Goal: Find specific page/section: Find specific page/section

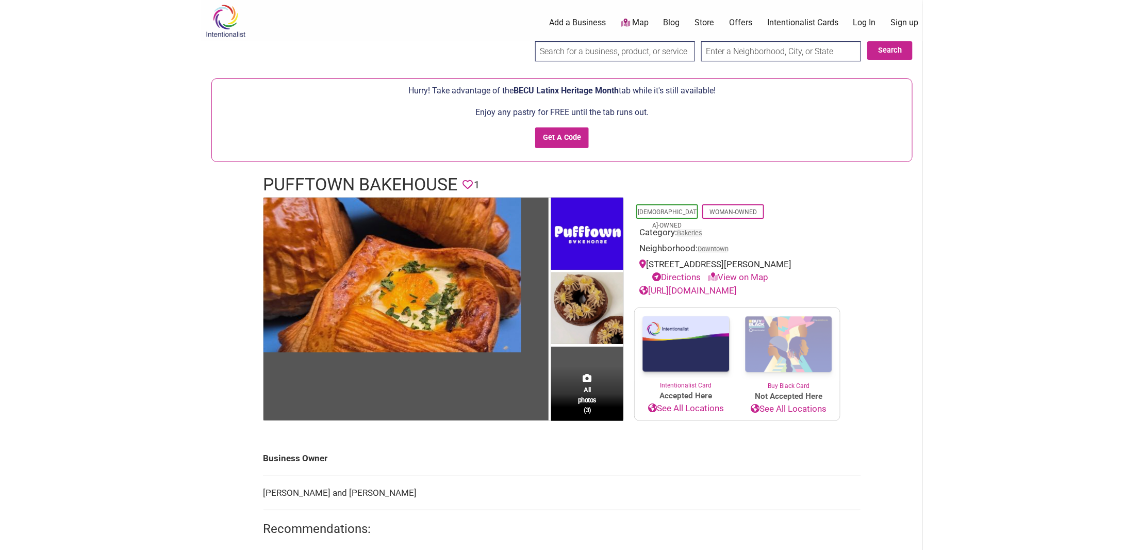
click at [574, 89] on span "BECU Latinx Heritage Month" at bounding box center [566, 91] width 105 height 10
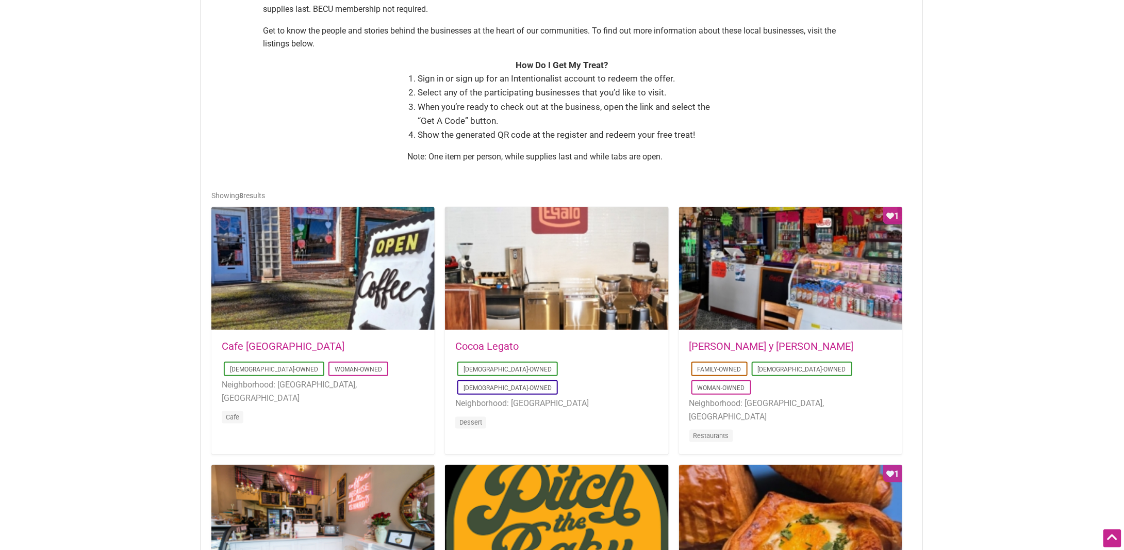
scroll to position [309, 0]
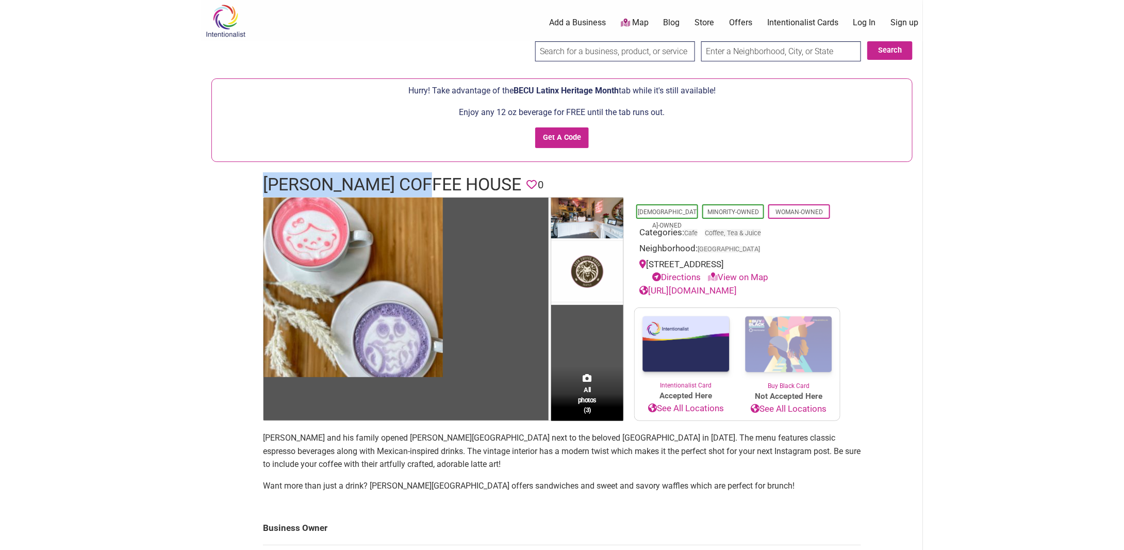
drag, startPoint x: 263, startPoint y: 183, endPoint x: 432, endPoint y: 188, distance: 168.2
click at [432, 188] on h1 "[PERSON_NAME] Coffee House" at bounding box center [392, 184] width 258 height 25
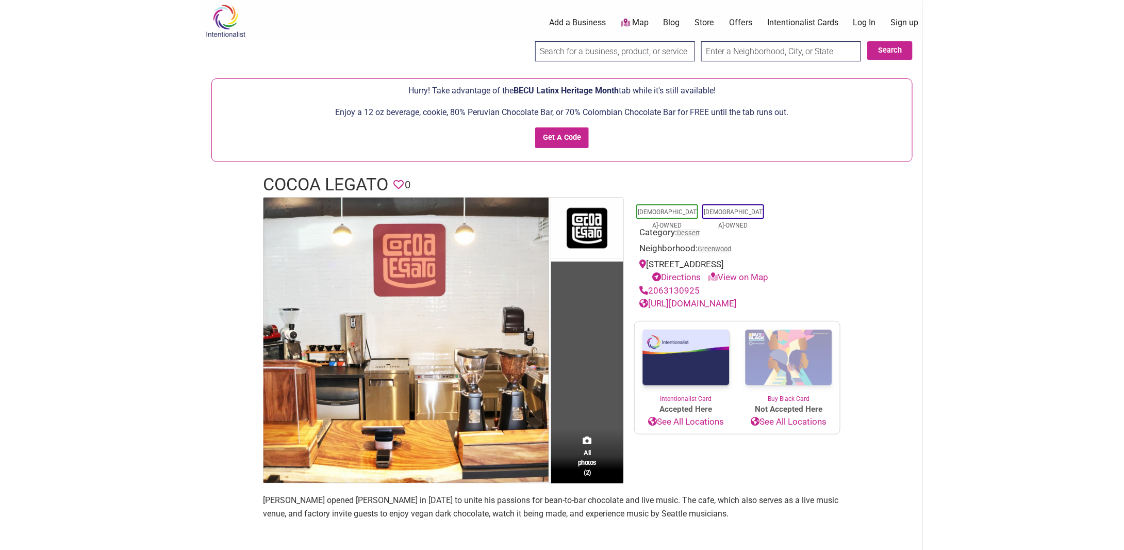
click at [737, 305] on link "[URL][DOMAIN_NAME]" at bounding box center [687, 303] width 97 height 10
